Goal: Task Accomplishment & Management: Use online tool/utility

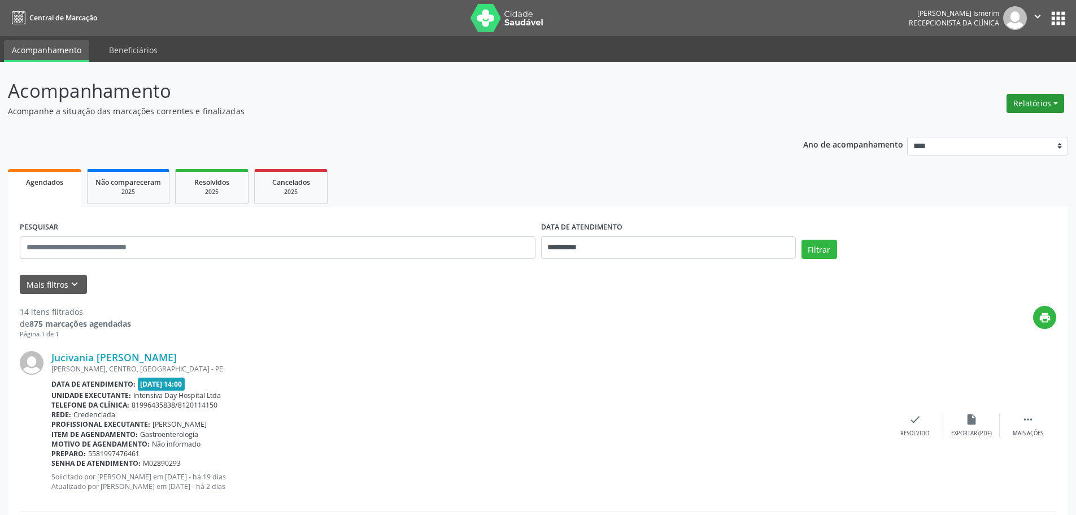
click at [1048, 105] on button "Relatórios" at bounding box center [1036, 103] width 58 height 19
click at [974, 129] on link "Agendamentos" at bounding box center [1003, 128] width 121 height 16
select select "*"
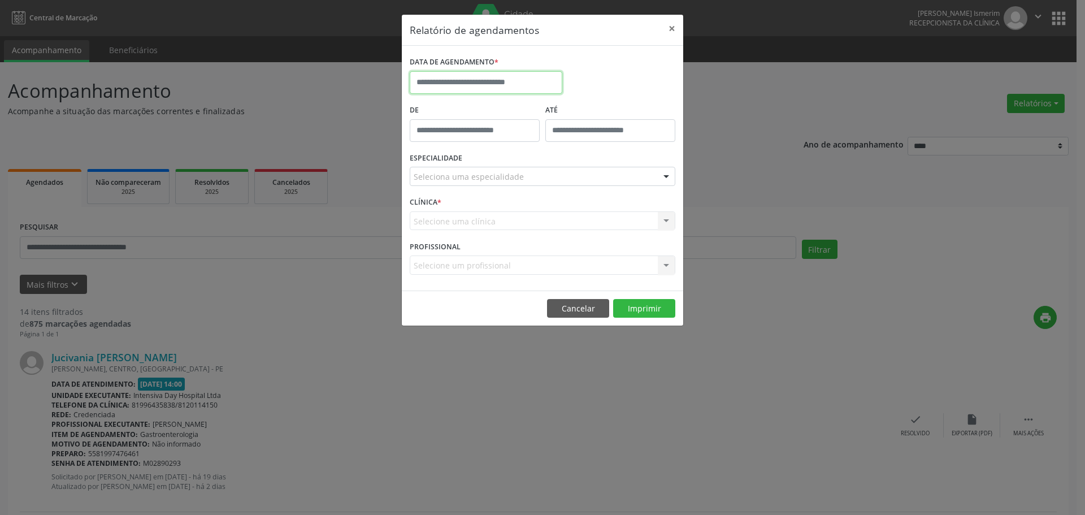
click at [510, 84] on input "text" at bounding box center [486, 82] width 153 height 23
click at [472, 162] on span "9" at bounding box center [471, 164] width 22 height 22
type input "**********"
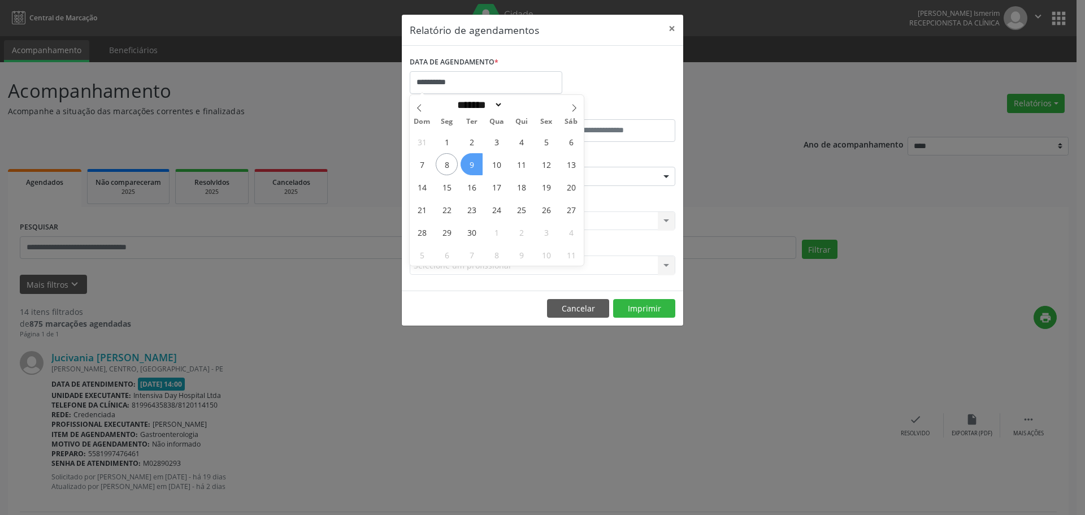
click at [472, 162] on span "9" at bounding box center [471, 164] width 22 height 22
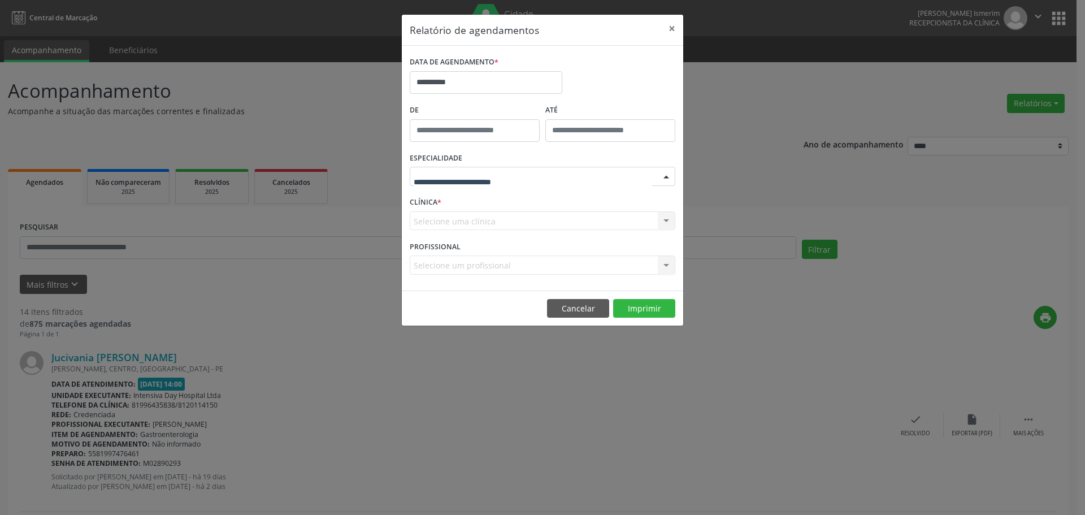
click at [671, 176] on div at bounding box center [666, 176] width 17 height 19
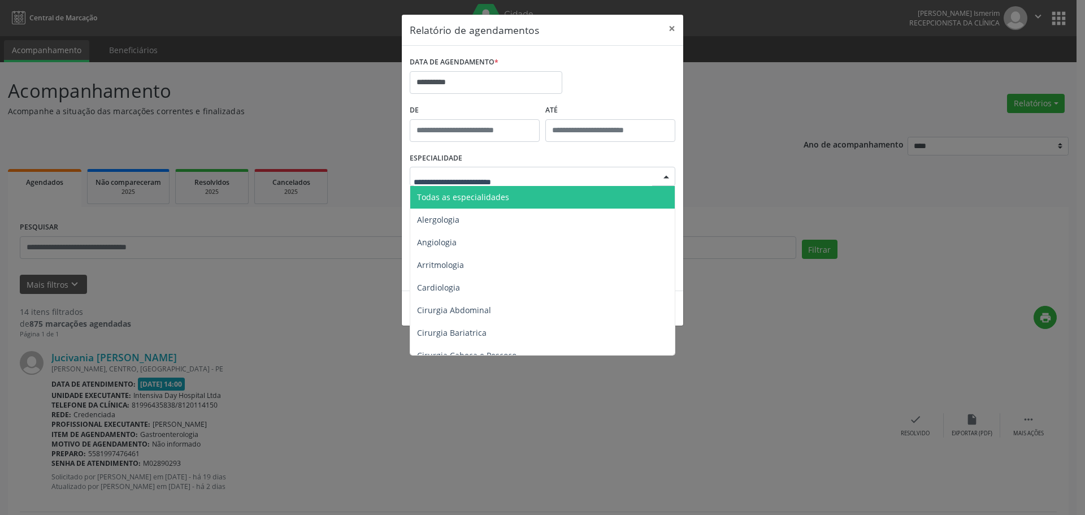
click at [483, 197] on span "Todas as especialidades" at bounding box center [463, 197] width 92 height 11
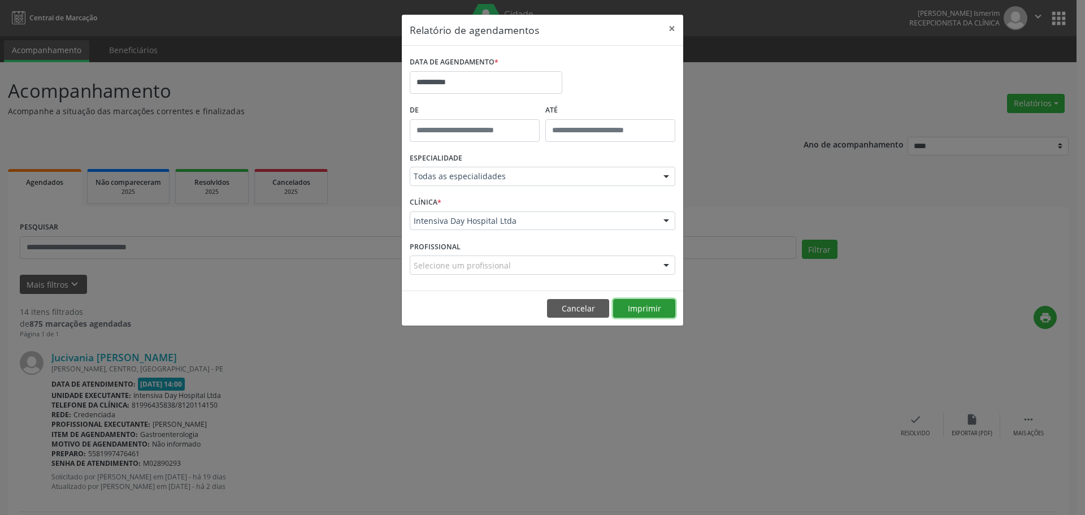
click at [646, 311] on button "Imprimir" at bounding box center [644, 308] width 62 height 19
click at [541, 303] on footer "Cancelar Imprimir" at bounding box center [542, 308] width 281 height 36
click at [575, 314] on button "Cancelar" at bounding box center [578, 308] width 62 height 19
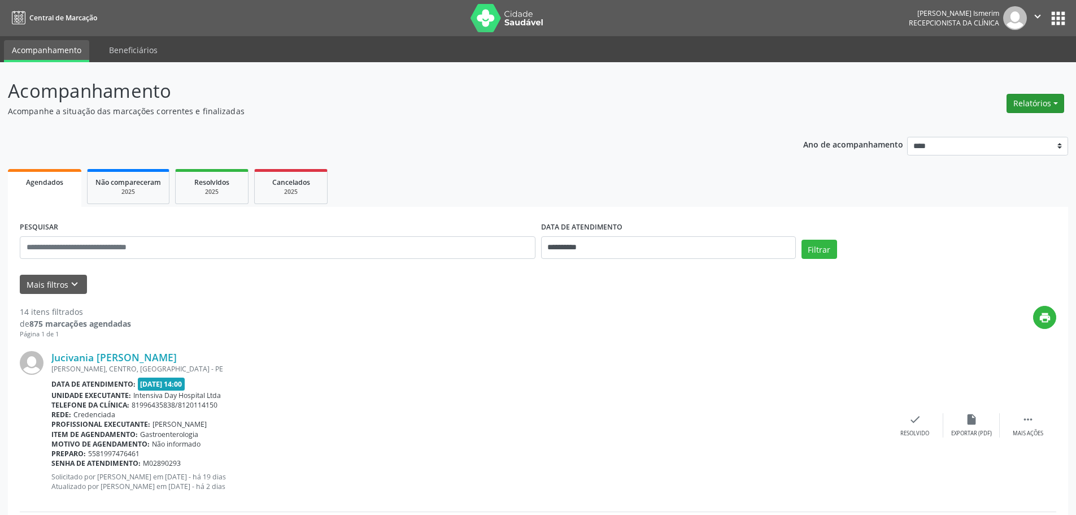
click at [1039, 106] on button "Relatórios" at bounding box center [1036, 103] width 58 height 19
click at [996, 125] on link "Agendamentos" at bounding box center [1003, 128] width 121 height 16
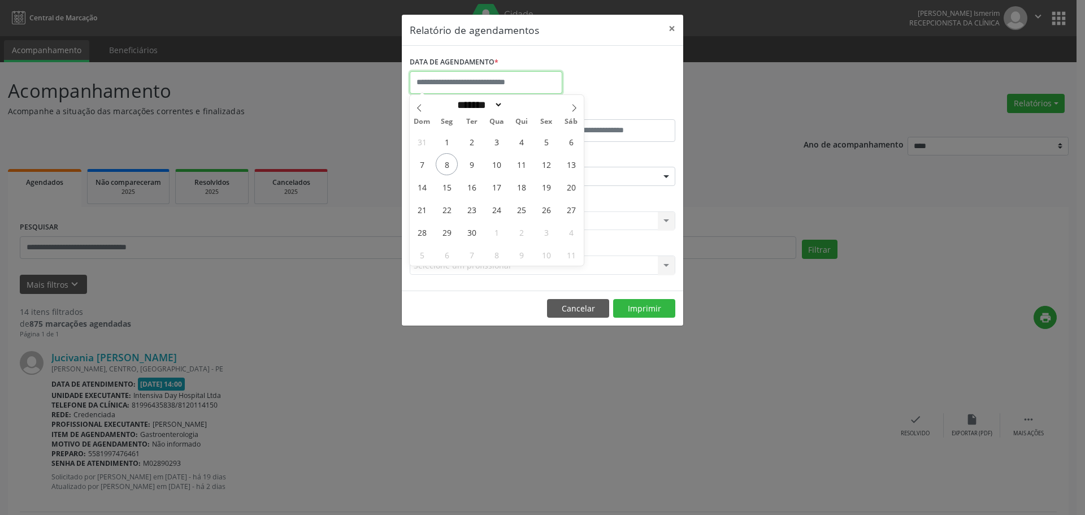
click at [498, 77] on input "text" at bounding box center [486, 82] width 153 height 23
click at [478, 158] on span "9" at bounding box center [471, 164] width 22 height 22
type input "**********"
click at [466, 164] on span "9" at bounding box center [471, 164] width 22 height 22
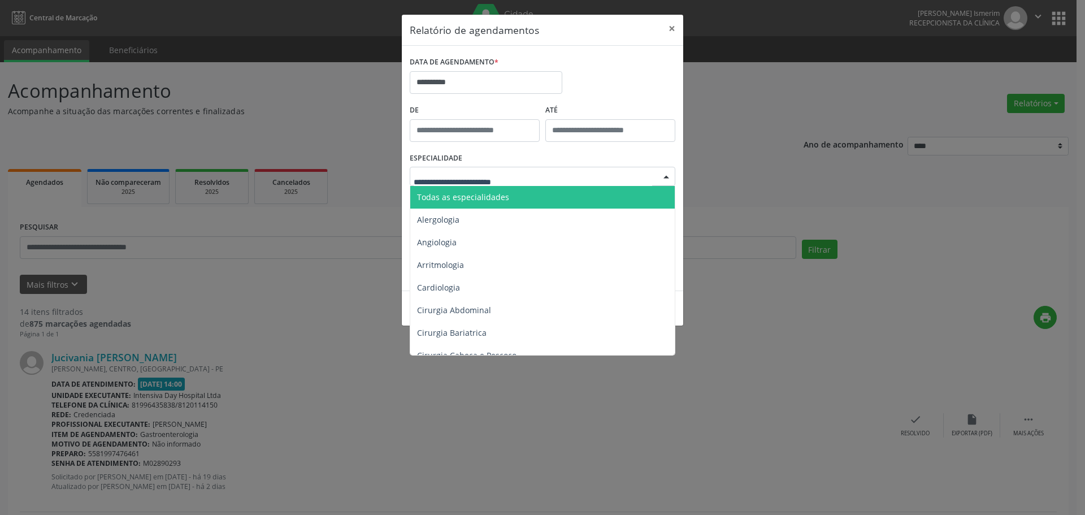
click at [662, 178] on div at bounding box center [666, 176] width 17 height 19
click at [466, 195] on span "Todas as especialidades" at bounding box center [463, 197] width 92 height 11
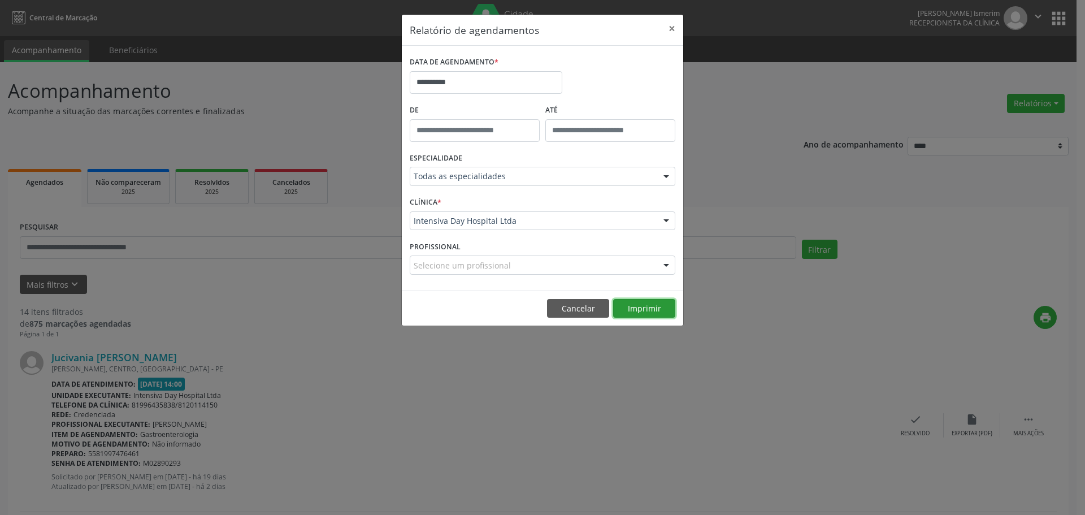
click at [658, 307] on button "Imprimir" at bounding box center [644, 308] width 62 height 19
click at [669, 27] on button "×" at bounding box center [671, 29] width 23 height 28
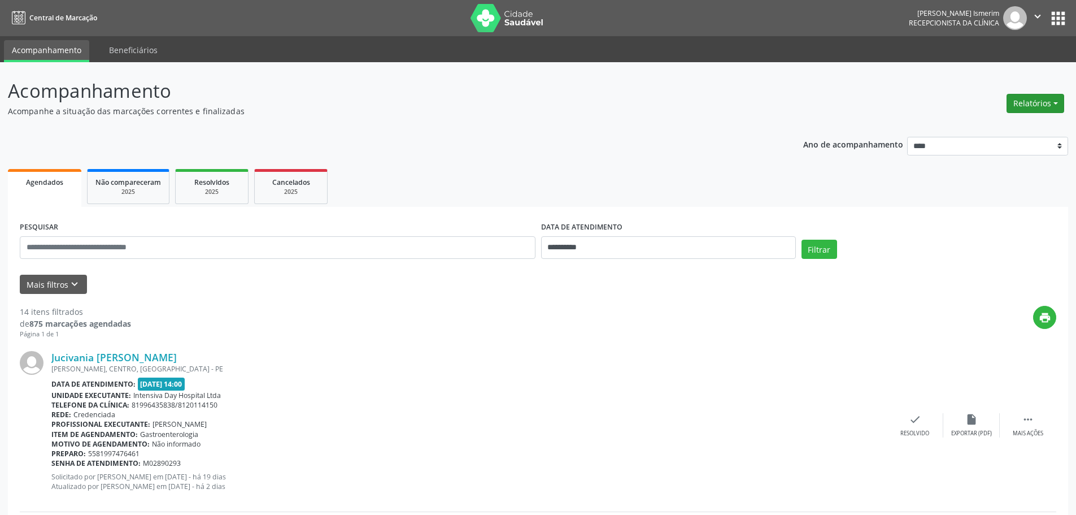
click at [1051, 101] on button "Relatórios" at bounding box center [1036, 103] width 58 height 19
click at [971, 125] on link "Agendamentos" at bounding box center [1003, 128] width 121 height 16
select select "*"
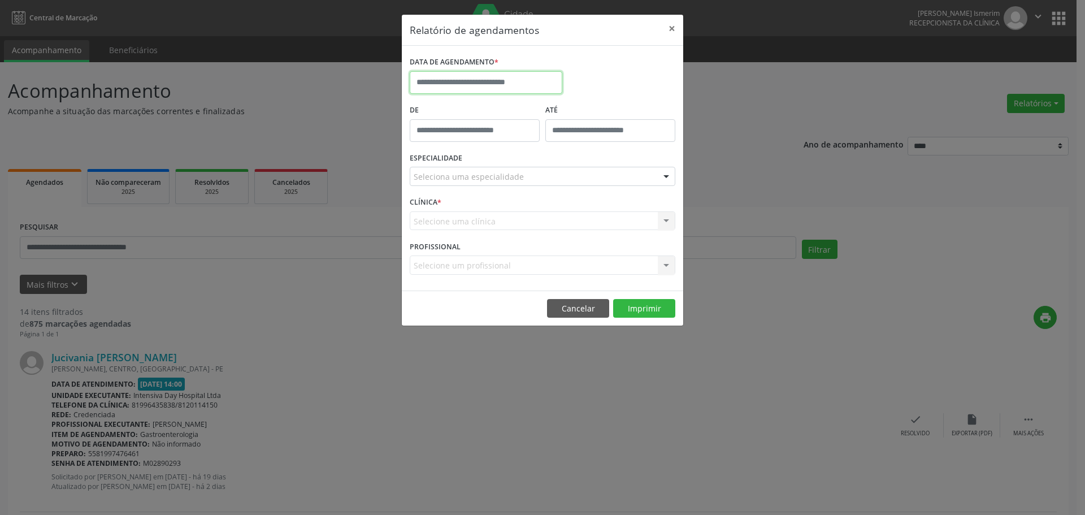
click at [510, 86] on input "text" at bounding box center [486, 82] width 153 height 23
click at [719, 95] on div "Relatório de agendamentos × DATA DE AGENDAMENTO * De ATÉ ESPECIALIDADE Selecion…" at bounding box center [542, 257] width 1085 height 515
click at [672, 29] on button "×" at bounding box center [671, 29] width 23 height 28
